Goal: Task Accomplishment & Management: Use online tool/utility

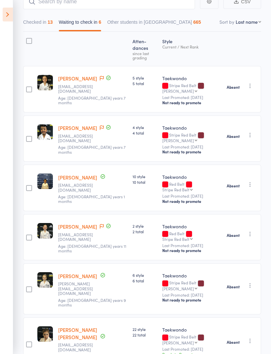
click at [13, 6] on aside "Events for [DATE] [DATE] [DATE] Sun Mon Tue Wed Thu Fri Sat 40 28 29 30 01 02 0…" at bounding box center [6, 177] width 13 height 354
click at [10, 15] on icon at bounding box center [8, 15] width 10 height 14
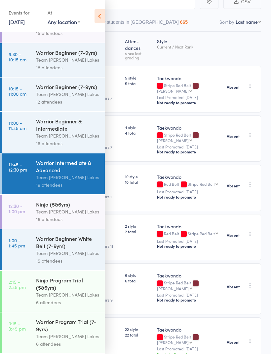
scroll to position [68, 0]
click at [82, 201] on div "Ninja (5&6yrs)" at bounding box center [67, 204] width 63 height 7
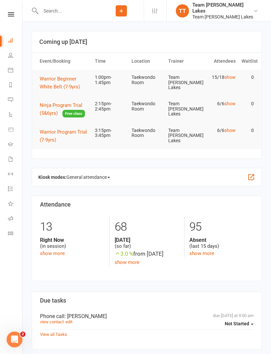
click at [11, 218] on icon at bounding box center [10, 218] width 5 height 5
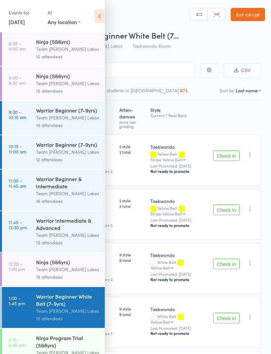
click at [95, 16] on icon at bounding box center [99, 16] width 10 height 14
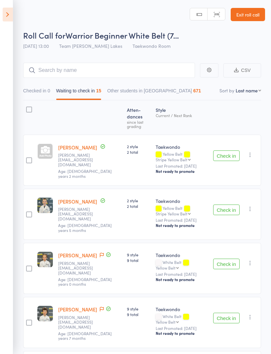
click at [233, 151] on button "Check in" at bounding box center [226, 156] width 26 height 11
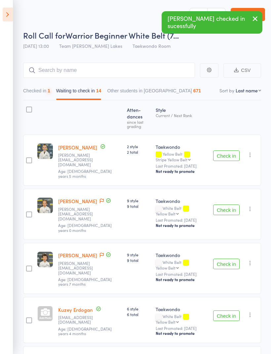
click at [227, 151] on button "Check in" at bounding box center [226, 156] width 26 height 11
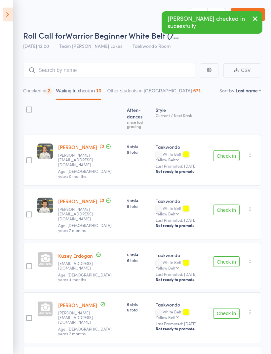
click at [230, 151] on button "Check in" at bounding box center [226, 156] width 26 height 11
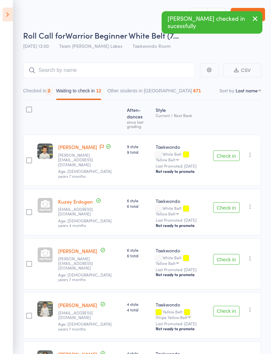
click at [225, 151] on button "Check in" at bounding box center [226, 156] width 26 height 11
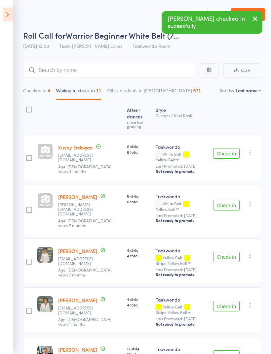
click at [228, 148] on button "Check in" at bounding box center [226, 153] width 26 height 11
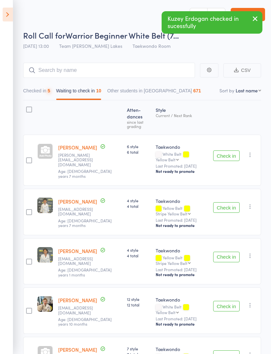
click at [225, 151] on button "Check in" at bounding box center [226, 156] width 26 height 11
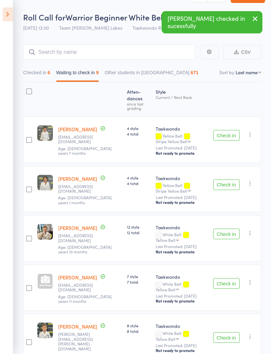
scroll to position [18, 0]
click at [229, 229] on button "Check in" at bounding box center [226, 234] width 26 height 11
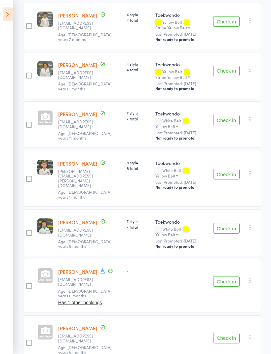
scroll to position [158, 0]
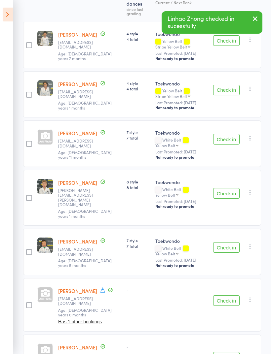
click at [231, 242] on button "Check in" at bounding box center [226, 247] width 26 height 11
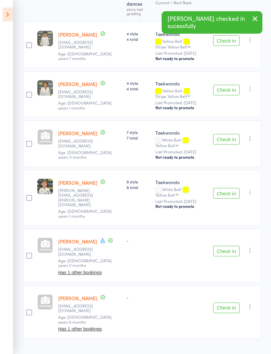
scroll to position [68, 0]
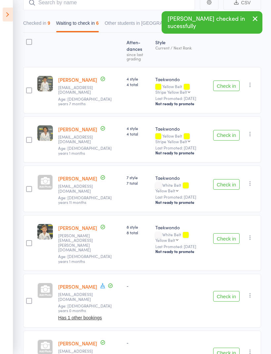
click at [228, 233] on button "Check in" at bounding box center [226, 238] width 26 height 11
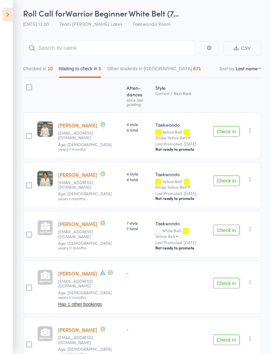
click at [233, 225] on button "Check in" at bounding box center [226, 230] width 26 height 11
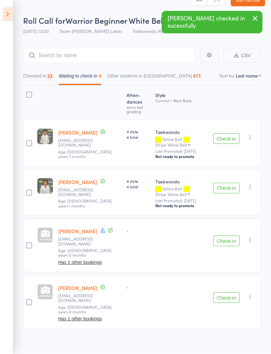
scroll to position [15, 0]
